Goal: Answer question/provide support: Share knowledge or assist other users

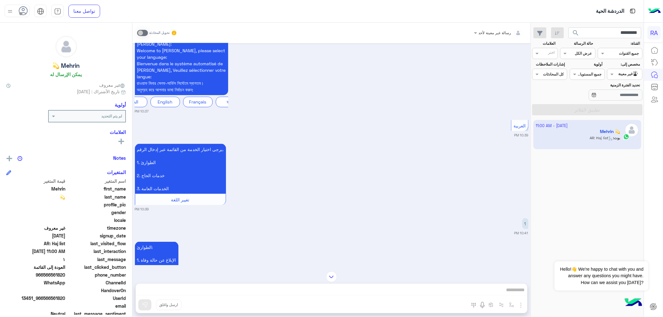
scroll to position [813, 0]
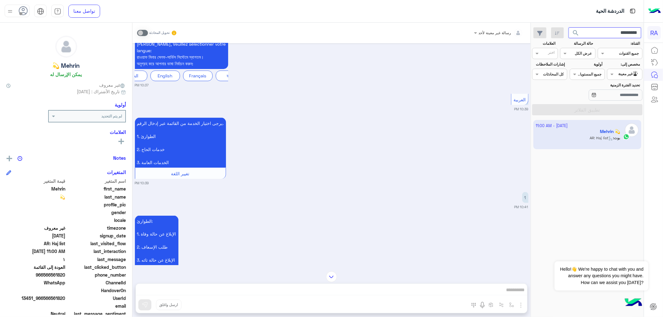
click at [590, 34] on input "*********" at bounding box center [605, 32] width 73 height 11
click at [569, 27] on button "search" at bounding box center [576, 33] width 15 height 13
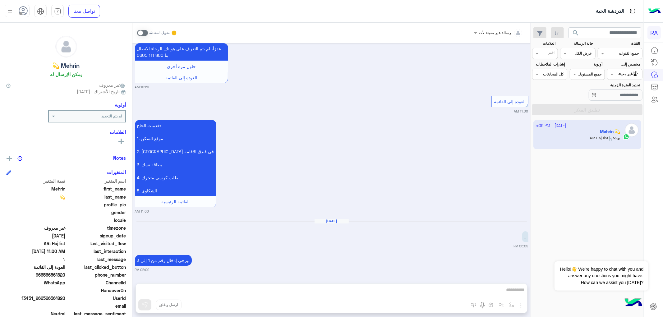
click at [573, 32] on span "search" at bounding box center [576, 32] width 7 height 7
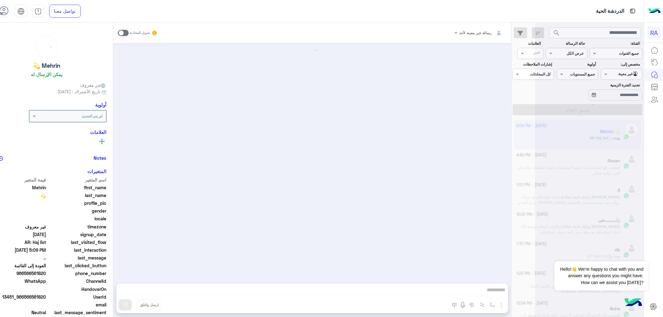
scroll to position [673, 0]
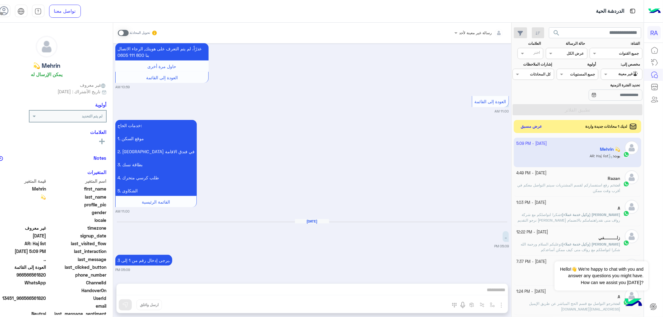
click at [545, 123] on button "عرض مسبق" at bounding box center [532, 127] width 26 height 8
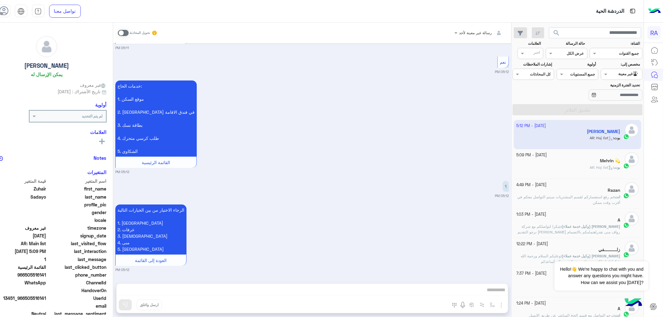
scroll to position [2134, 0]
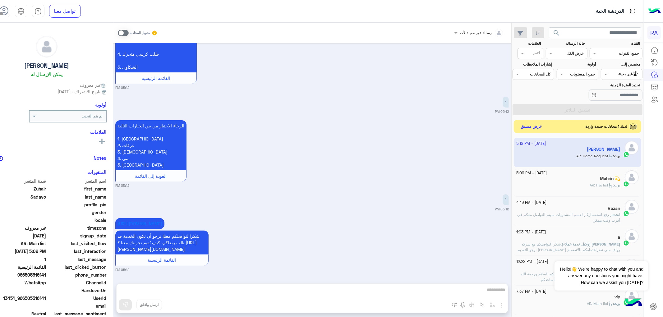
click at [545, 131] on div "لديك 1 محادثات جديدة واردة عرض مسبق" at bounding box center [578, 126] width 128 height 13
click at [545, 131] on button "عرض مسبق" at bounding box center [532, 127] width 26 height 8
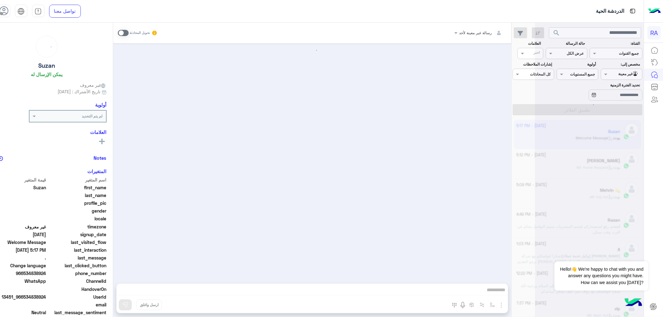
scroll to position [763, 0]
